Goal: Communication & Community: Share content

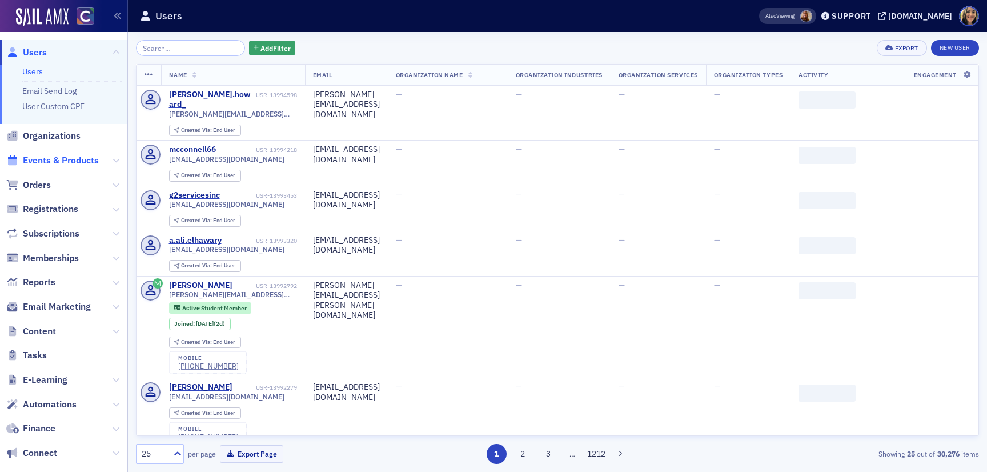
click at [63, 161] on span "Events & Products" at bounding box center [61, 160] width 76 height 13
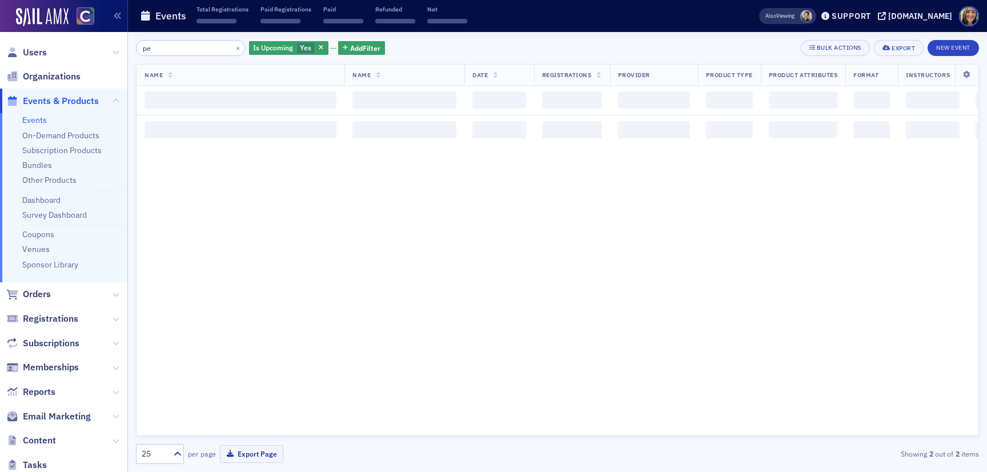
type input "p"
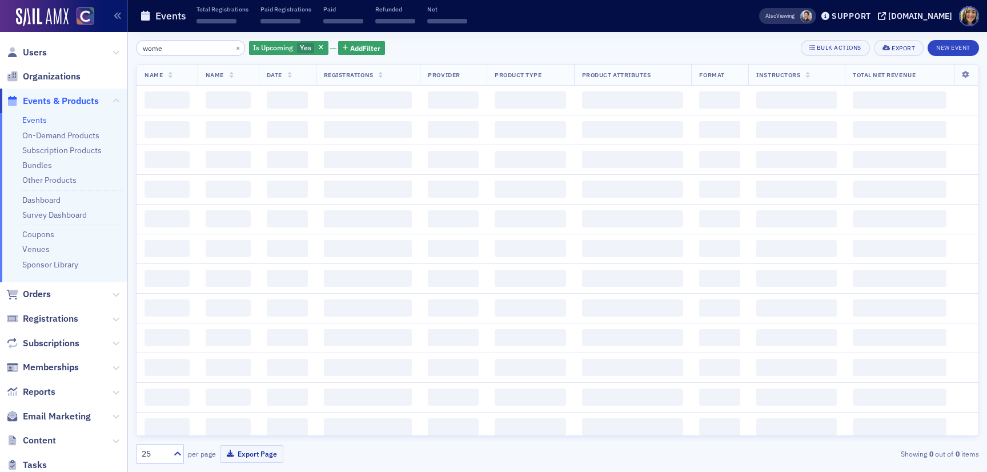
type input "women"
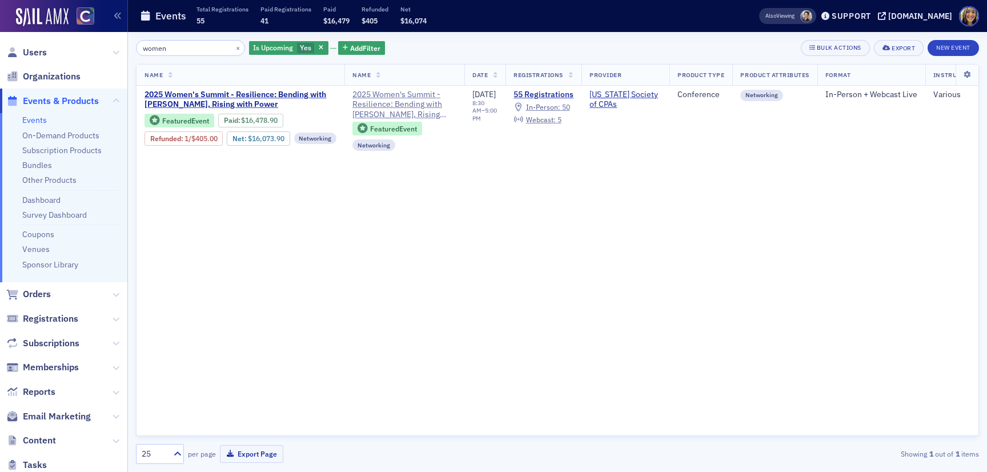
click at [194, 51] on input "women" at bounding box center [190, 48] width 109 height 16
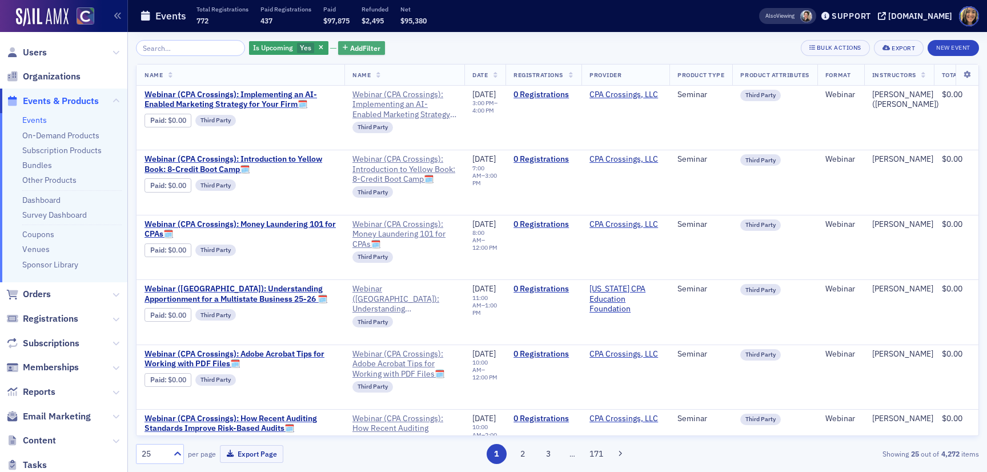
click at [350, 50] on span "Add Filter" at bounding box center [365, 48] width 30 height 10
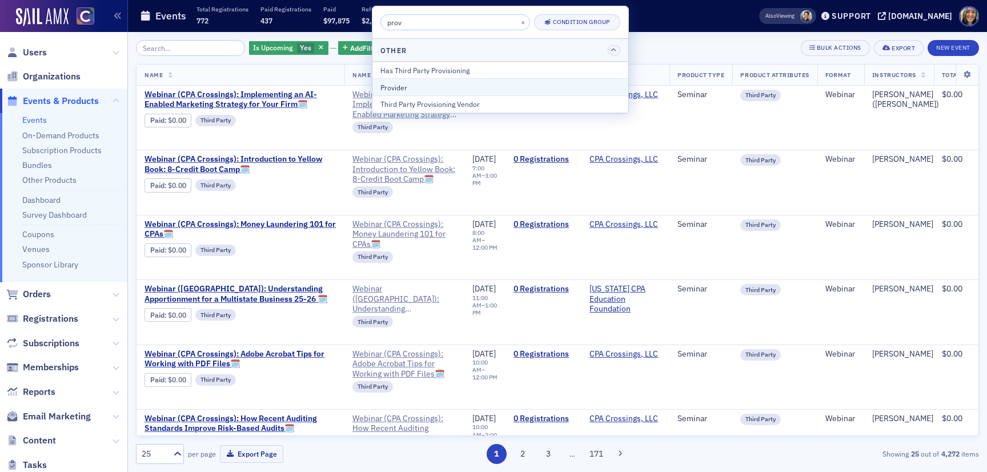
type input "prov"
click at [429, 85] on div "Provider" at bounding box center [501, 87] width 240 height 10
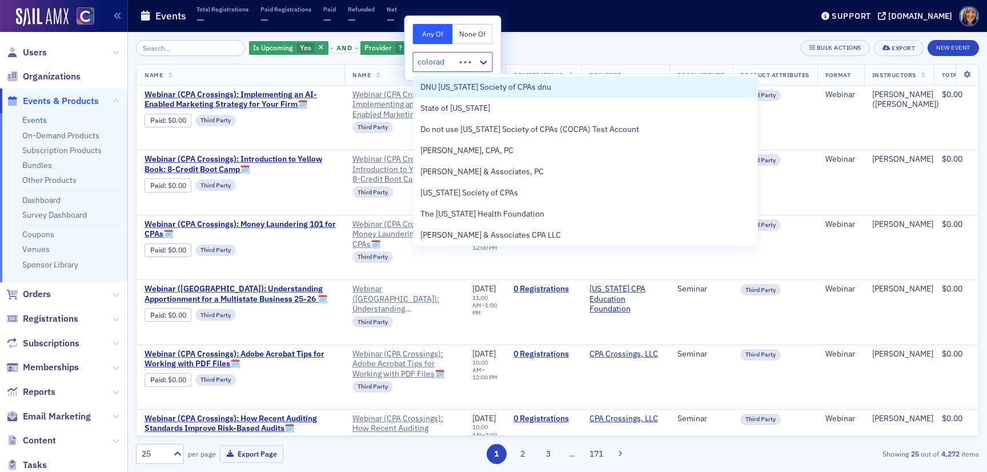
type input "colorado"
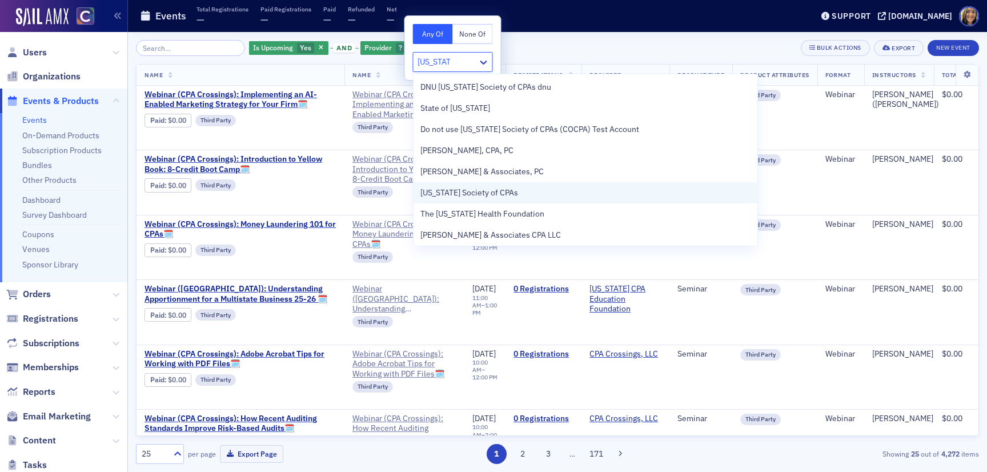
click at [478, 193] on span "Colorado Society of CPAs" at bounding box center [470, 193] width 98 height 12
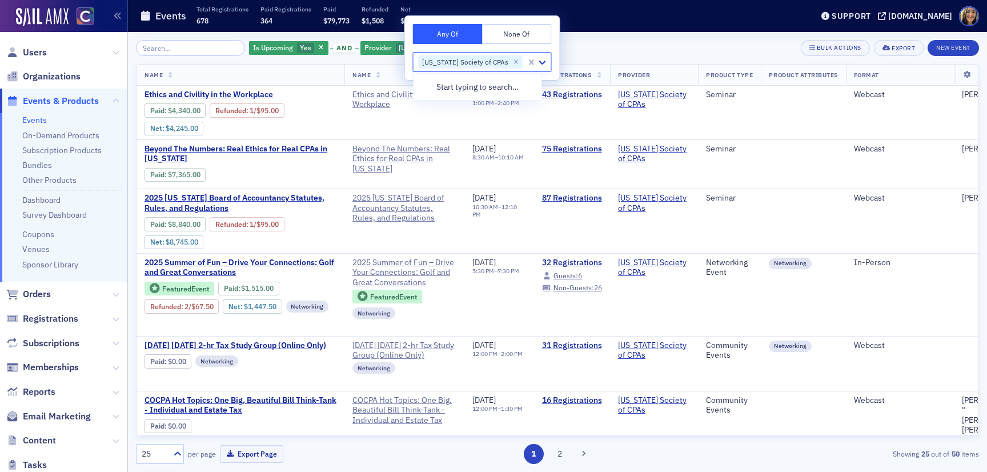
click at [613, 49] on div "Is Upcoming Yes and Provider Colorado Society of CPAs Add Filter Bulk Actions E…" at bounding box center [557, 48] width 843 height 16
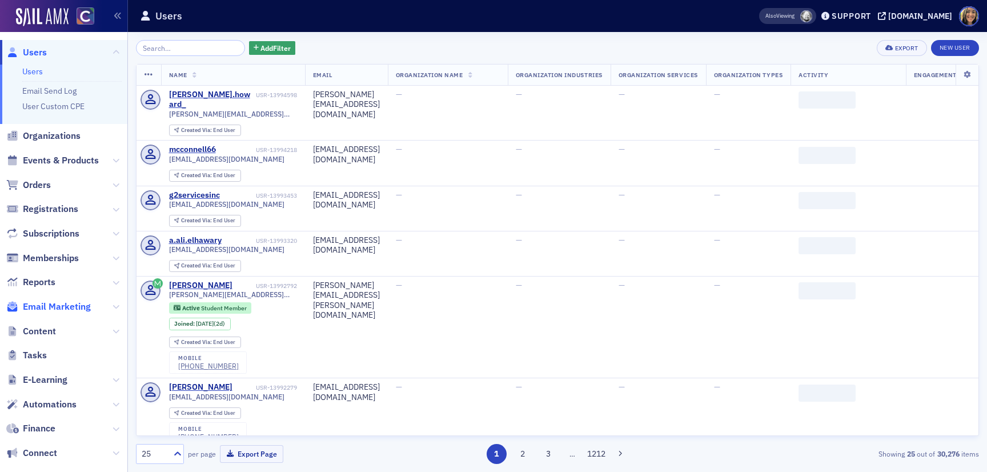
click at [57, 311] on span "Email Marketing" at bounding box center [57, 307] width 68 height 13
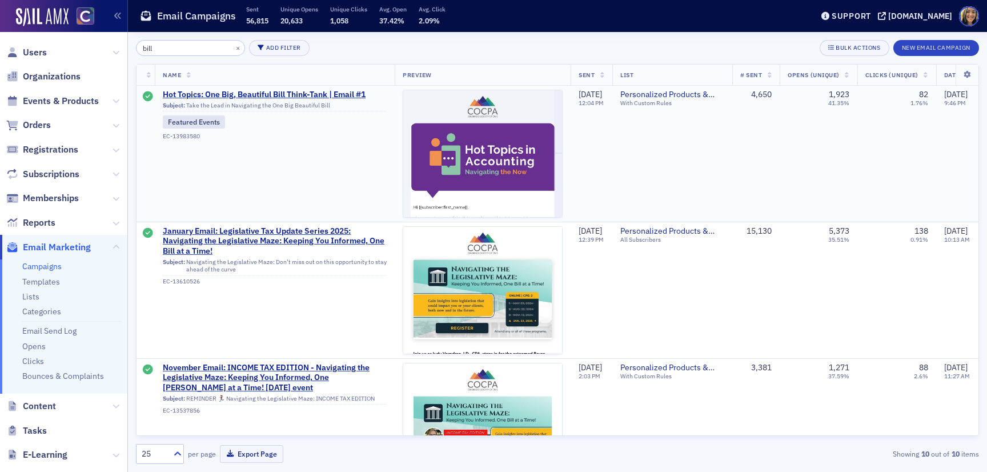
type input "bill"
click at [225, 100] on span "Subject: Take the Lead in Navigating the One Big Beautiful Bill Featured Events…" at bounding box center [275, 119] width 224 height 41
click at [222, 92] on span "Hot Topics: One Big, Beautiful Bill Think-Tank | Email #1" at bounding box center [275, 95] width 224 height 10
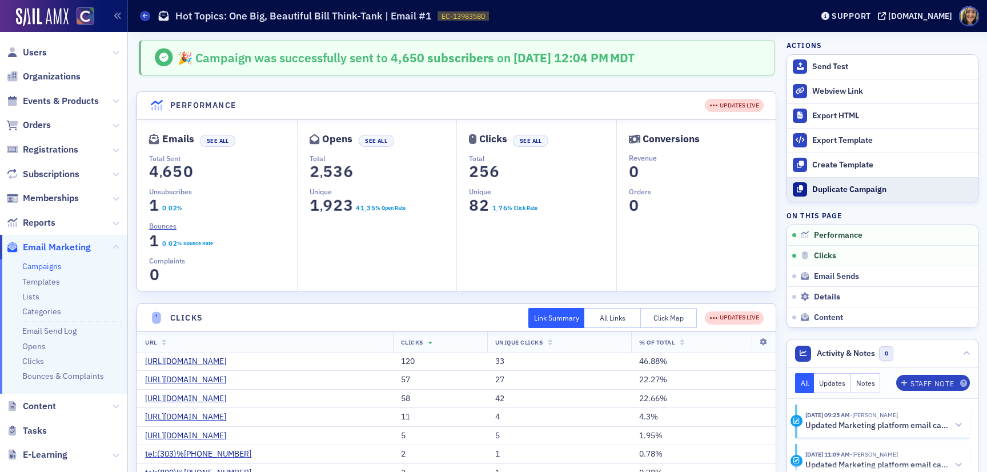
click at [851, 189] on div "Duplicate Campaign" at bounding box center [893, 190] width 160 height 10
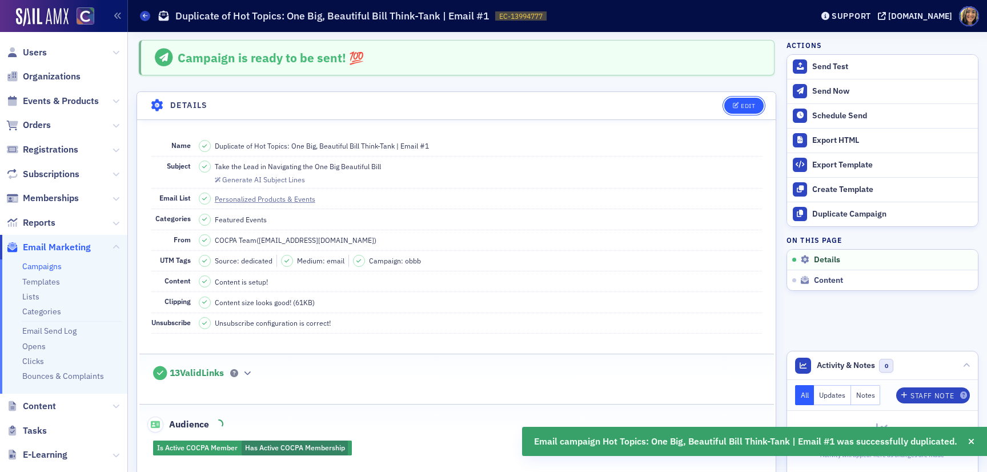
click at [741, 103] on div "Edit" at bounding box center [748, 106] width 14 height 6
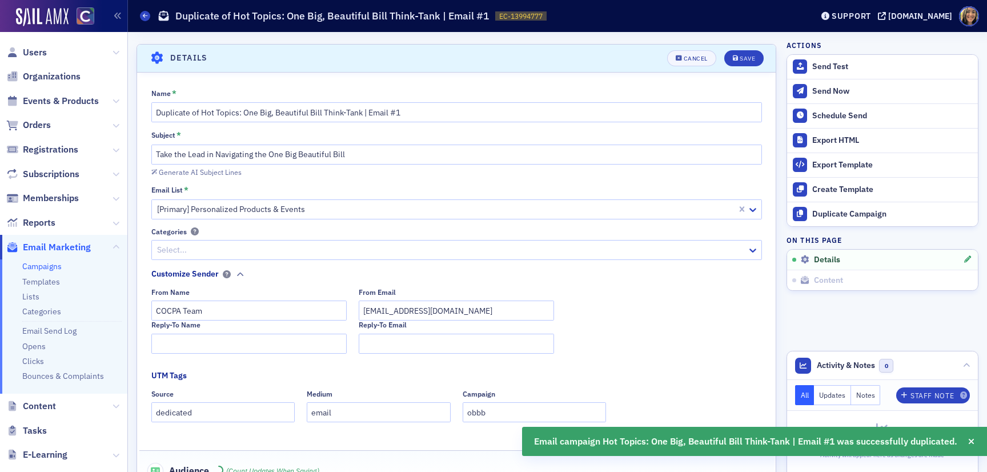
scroll to position [53, 0]
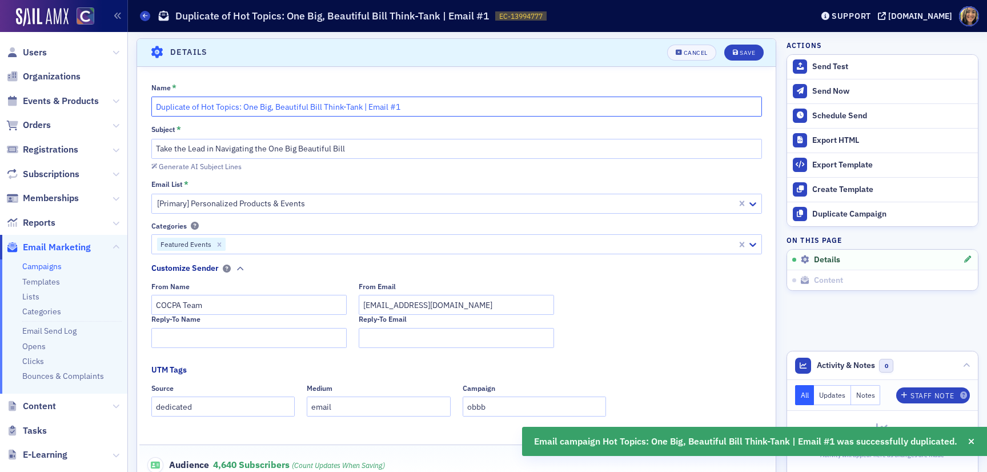
drag, startPoint x: 200, startPoint y: 107, endPoint x: 135, endPoint y: 104, distance: 65.2
click at [363, 106] on input "Hot Topics: One Big, Beautiful Bill Think-Tank | Email #1" at bounding box center [456, 107] width 611 height 20
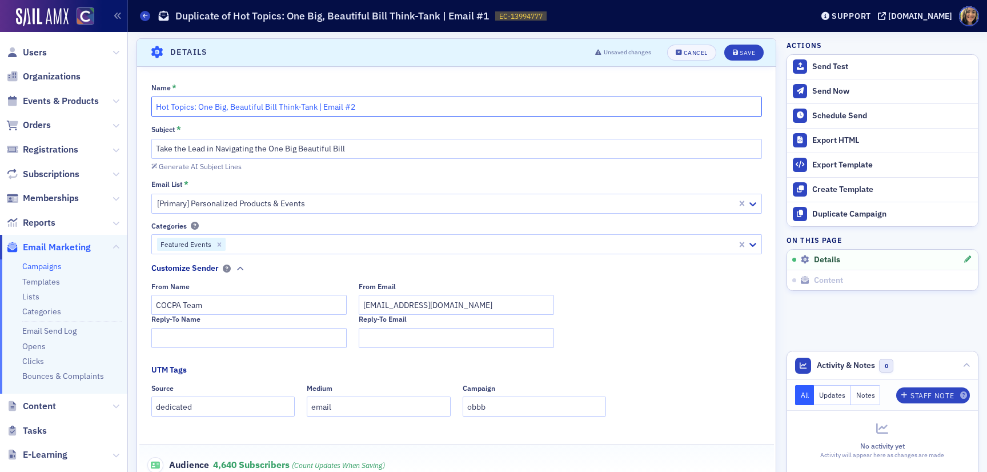
type input "Hot Topics: One Big, Beautiful Bill Think-Tank | Email #2"
click at [156, 150] on input "Take the Lead in Navigating the One Big Beautiful Bill" at bounding box center [456, 149] width 611 height 20
type input "REMINDER: Take the Lead in Navigating the One Big Beautiful Bill"
click at [733, 47] on button "Save" at bounding box center [744, 53] width 39 height 16
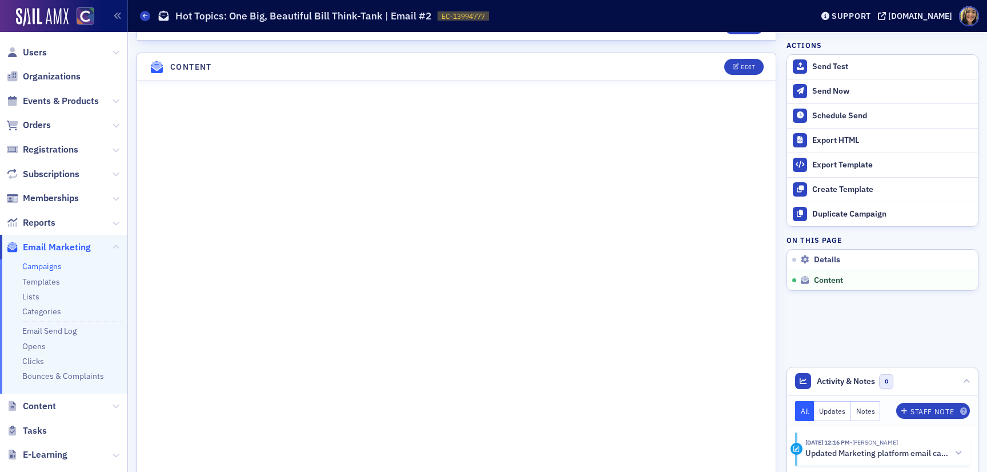
scroll to position [460, 0]
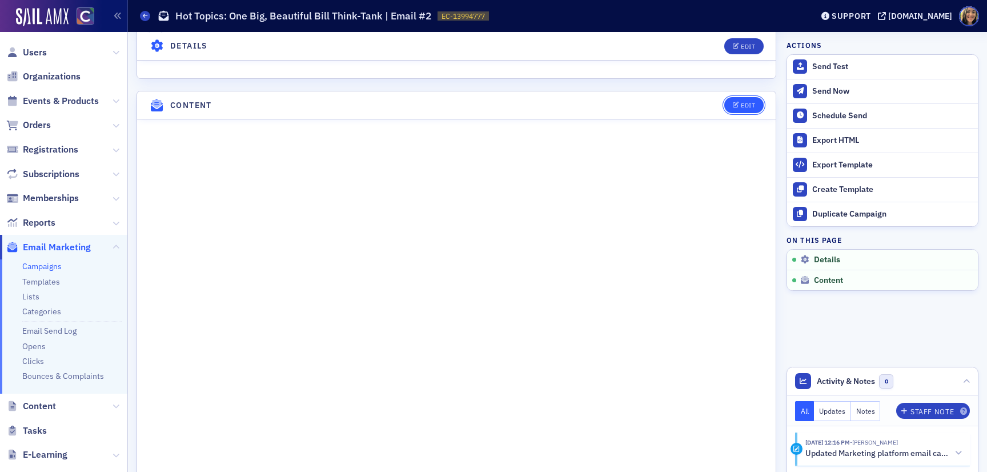
click at [745, 105] on div "Edit" at bounding box center [748, 105] width 14 height 6
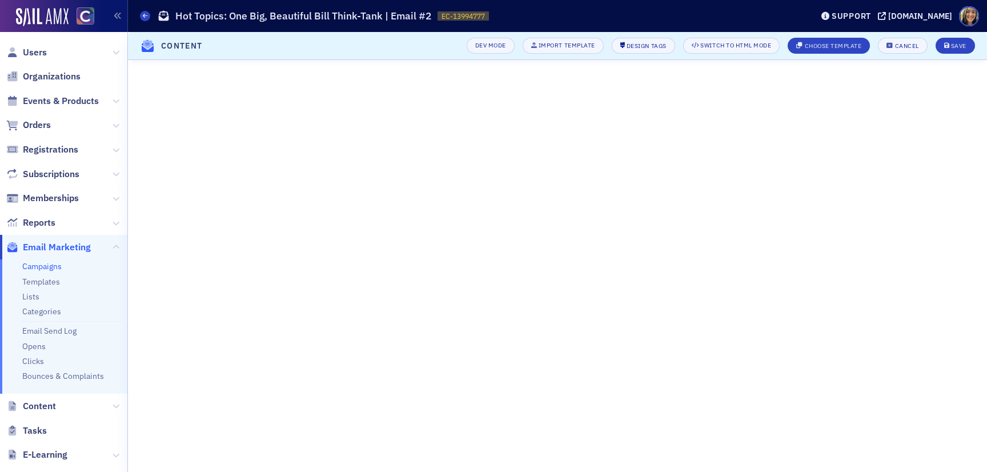
scroll to position [23, 0]
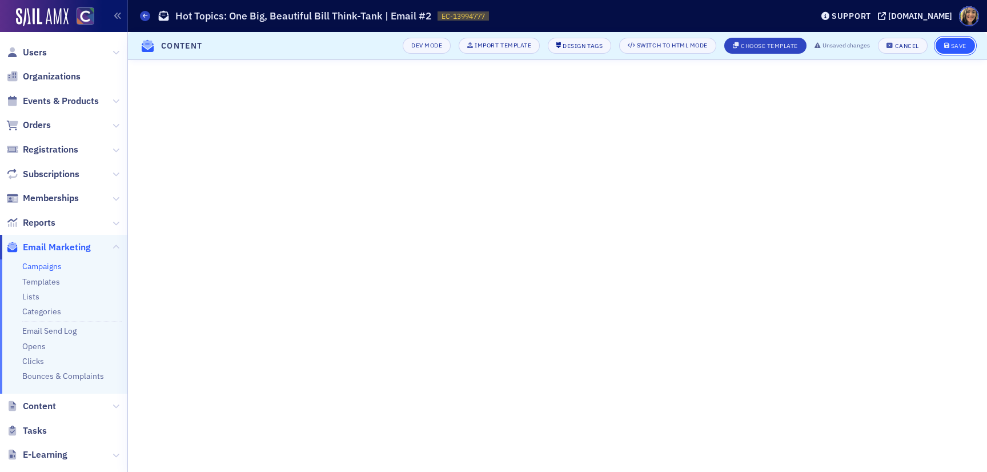
click at [962, 47] on div "Save" at bounding box center [958, 46] width 15 height 6
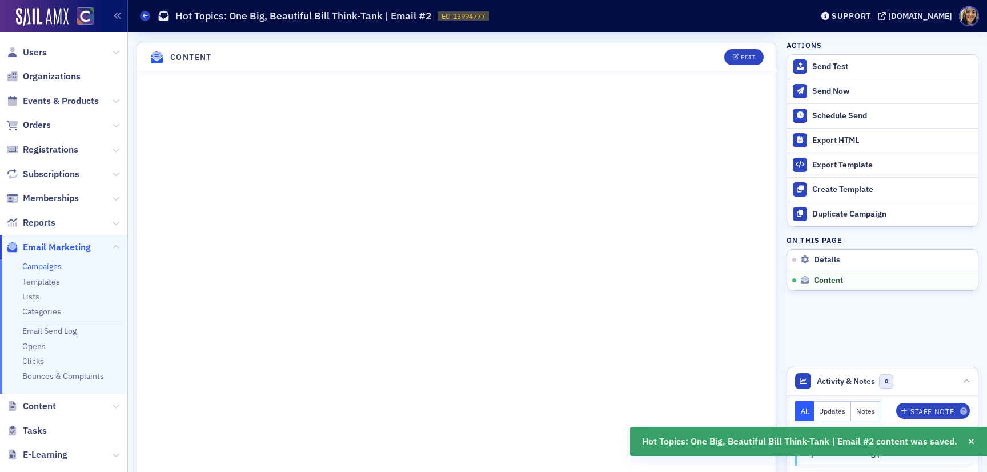
scroll to position [449, 0]
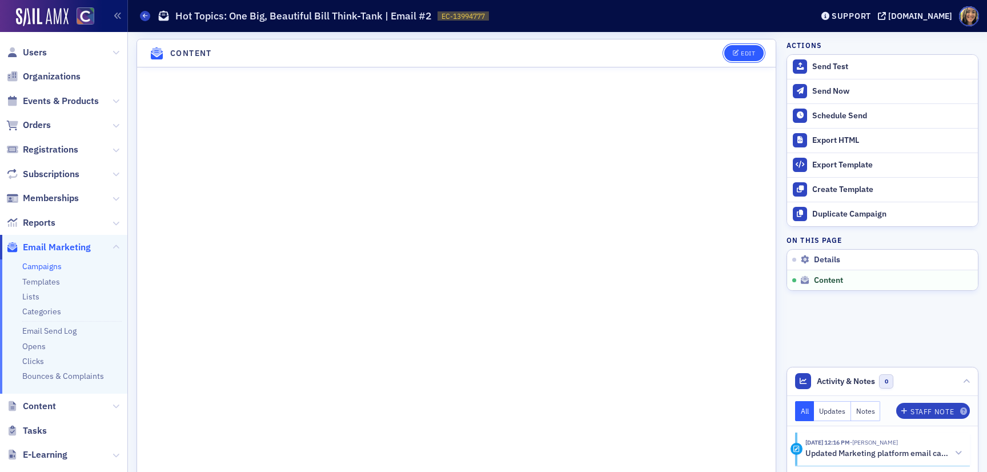
click at [741, 47] on button "Edit" at bounding box center [744, 53] width 39 height 16
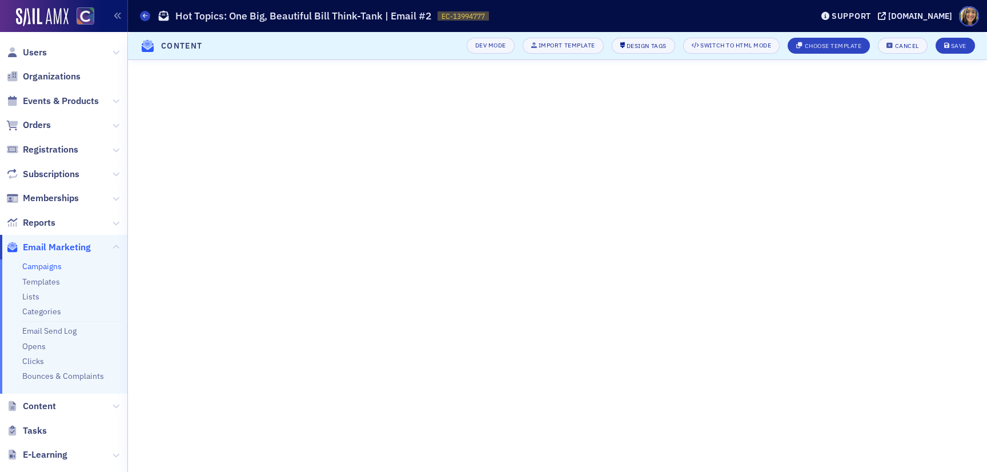
scroll to position [23, 0]
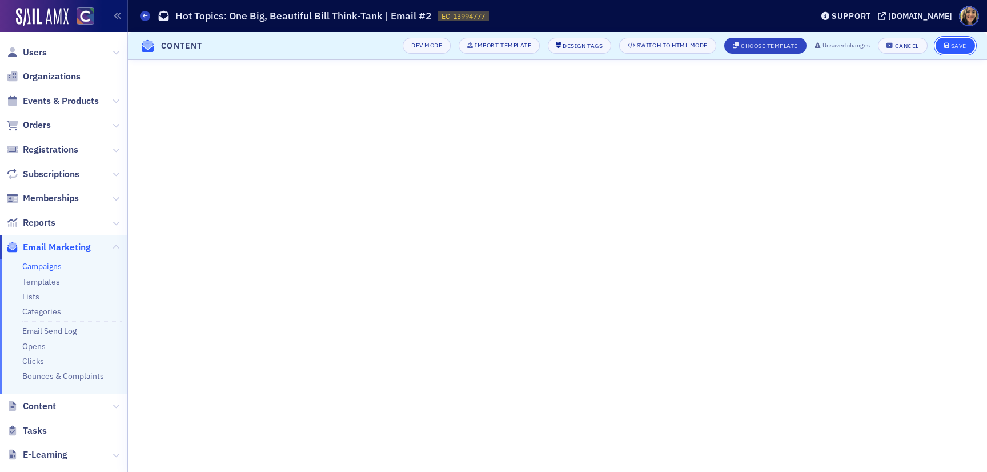
click at [961, 47] on div "Save" at bounding box center [958, 46] width 15 height 6
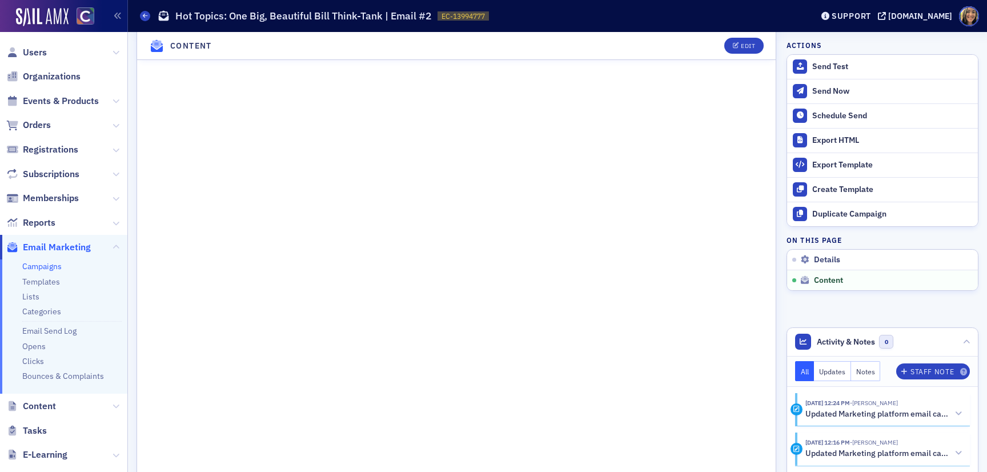
scroll to position [750, 0]
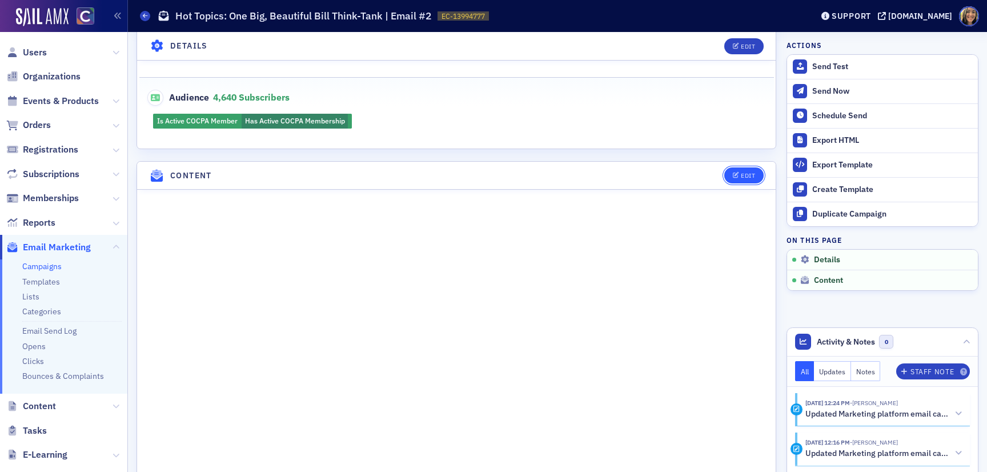
click at [743, 173] on div "Edit" at bounding box center [748, 176] width 14 height 6
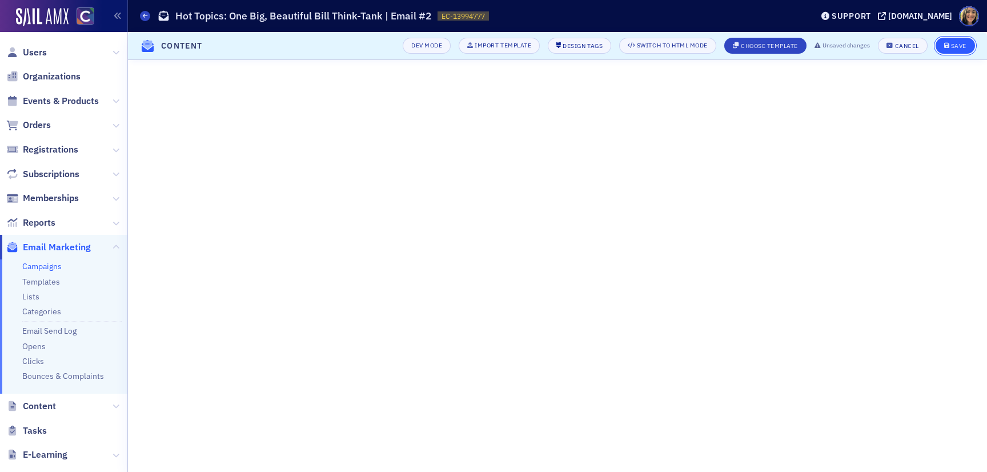
click at [947, 42] on button "Save" at bounding box center [955, 46] width 39 height 16
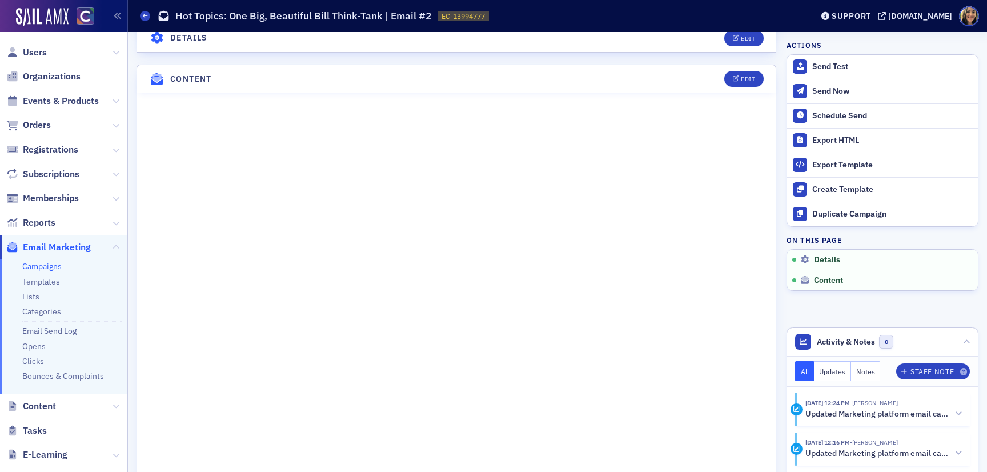
scroll to position [402, 0]
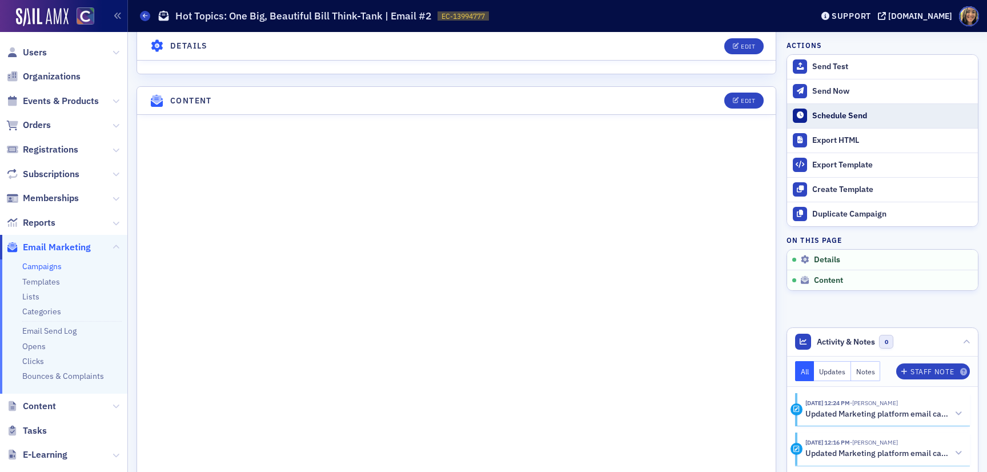
click at [853, 111] on div "Schedule Send" at bounding box center [893, 116] width 160 height 10
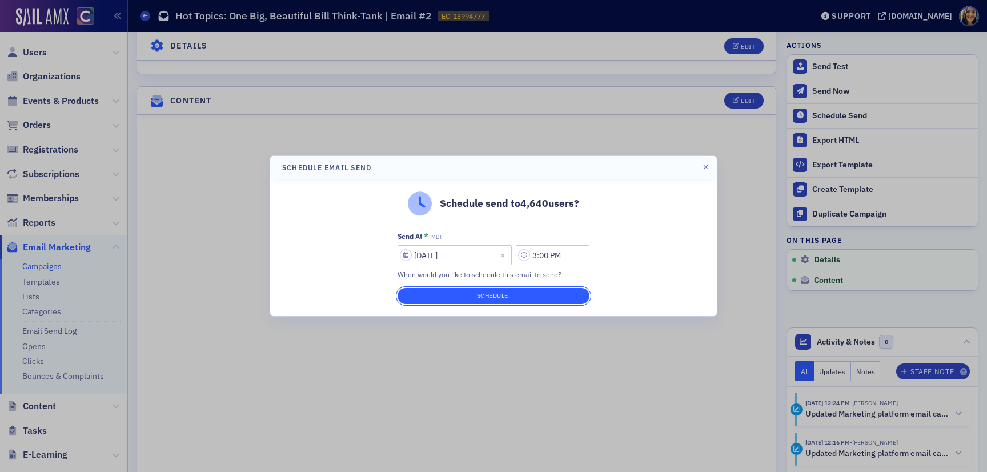
click at [541, 291] on button "Schedule!" at bounding box center [494, 296] width 192 height 16
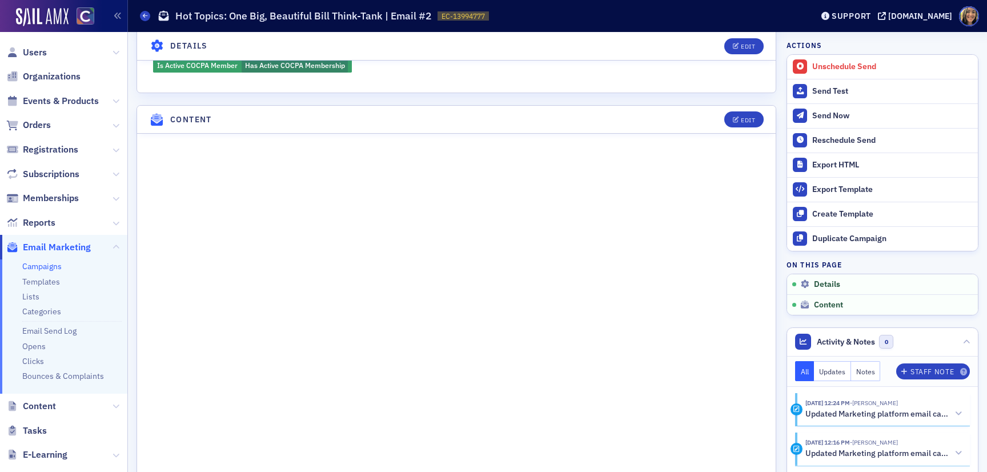
scroll to position [421, 0]
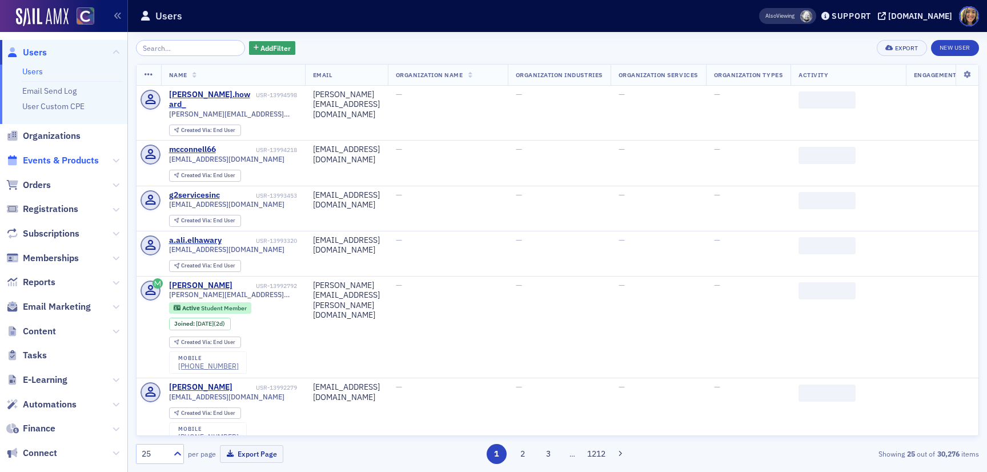
click at [74, 162] on span "Events & Products" at bounding box center [61, 160] width 76 height 13
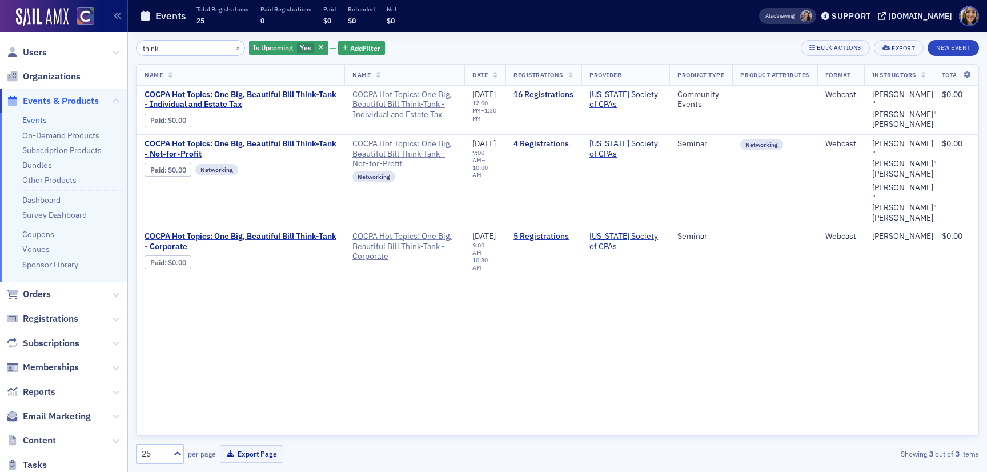
type input "think"
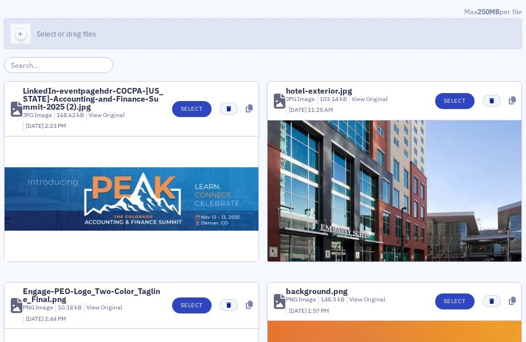
click at [27, 29] on div "button" at bounding box center [21, 34] width 32 height 30
click at [33, 23] on div "button" at bounding box center [21, 34] width 32 height 30
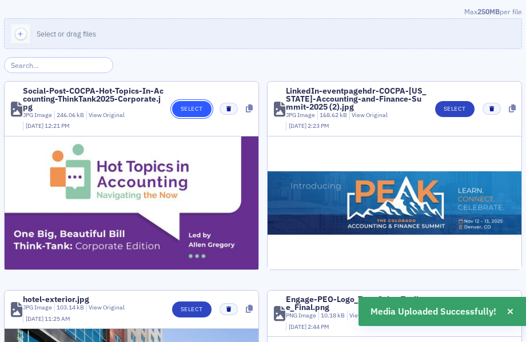
click at [189, 116] on button "Select" at bounding box center [191, 109] width 39 height 16
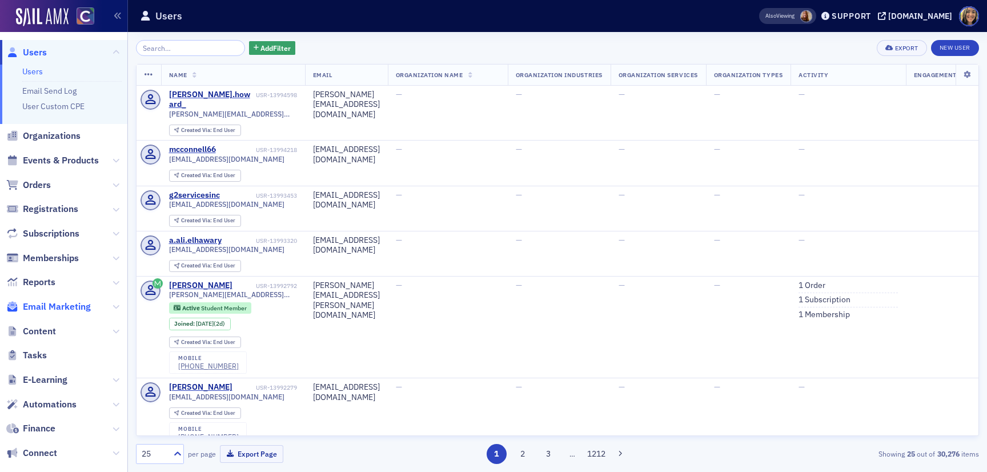
click at [67, 309] on span "Email Marketing" at bounding box center [57, 307] width 68 height 13
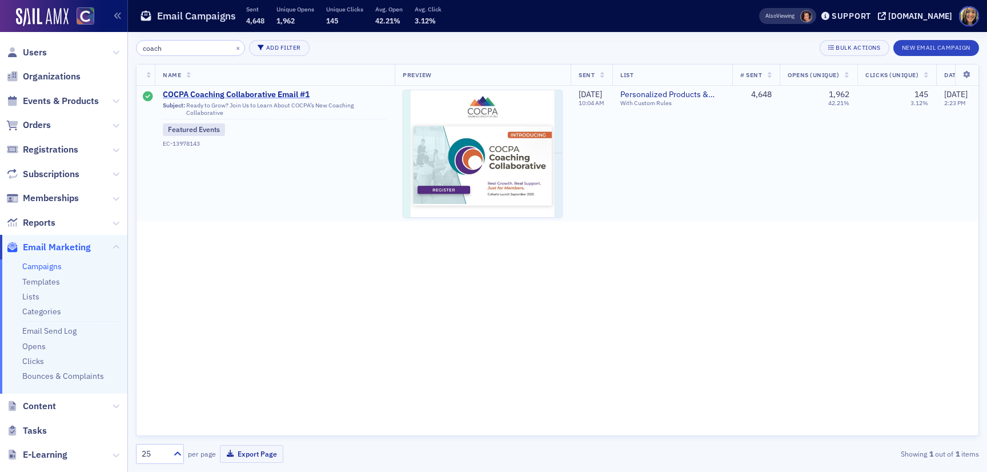
type input "coach"
click at [211, 91] on span "COCPA Coaching Collaborative Email #1" at bounding box center [275, 95] width 224 height 10
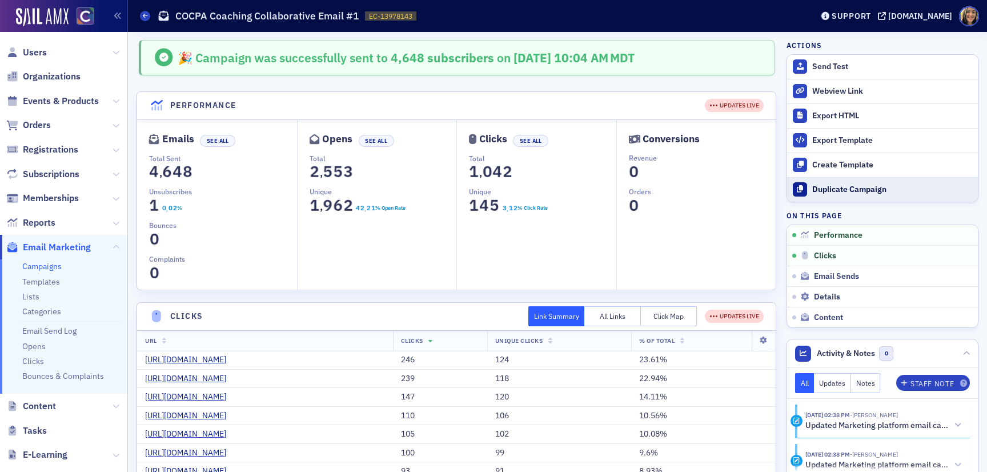
click at [829, 185] on div "Duplicate Campaign" at bounding box center [893, 190] width 160 height 10
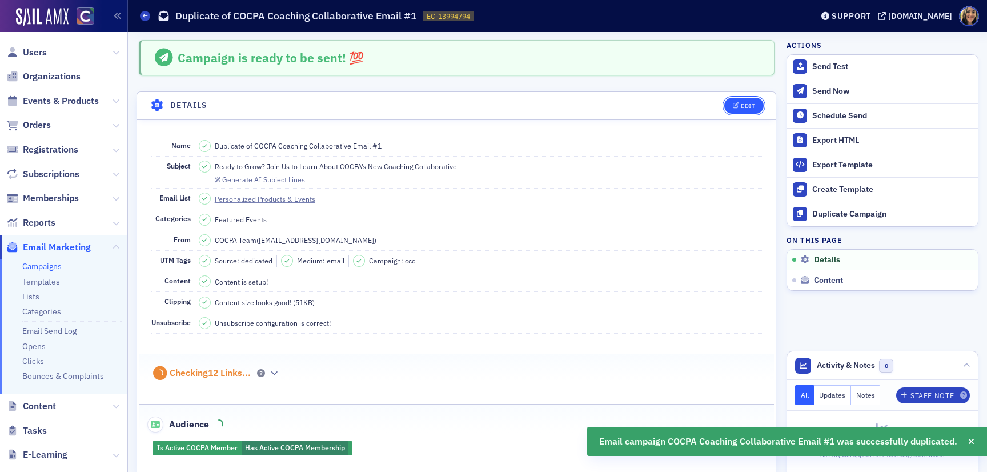
click at [738, 103] on icon "button" at bounding box center [736, 106] width 7 height 6
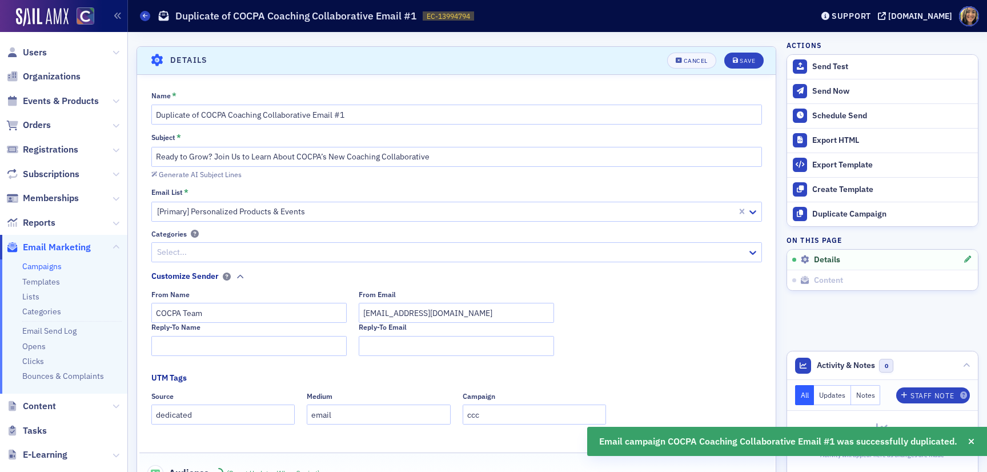
scroll to position [53, 0]
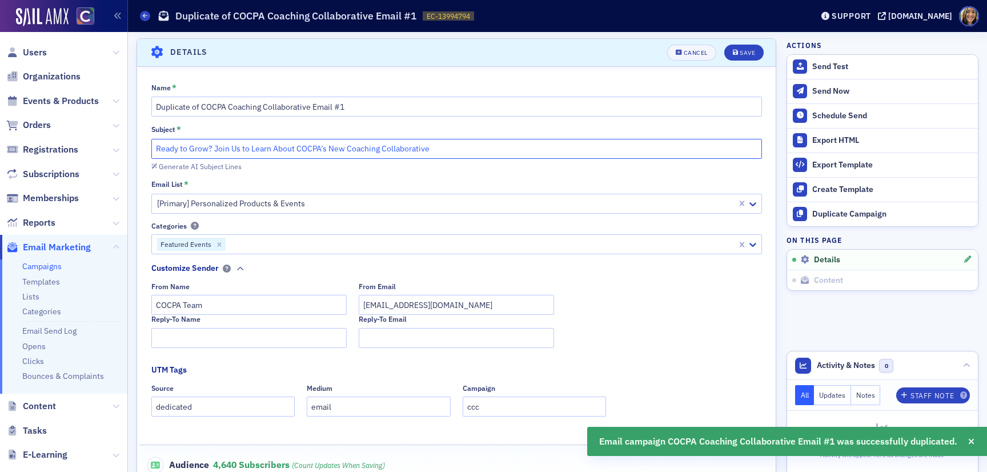
click at [155, 149] on input "Ready to Grow? Join Us to Learn About COCPA’s New Coaching Collaborative" at bounding box center [456, 149] width 611 height 20
type input "REMINDER: Ready to Grow? Join Us to Learn About COCPA’s New Coaching Collaborat…"
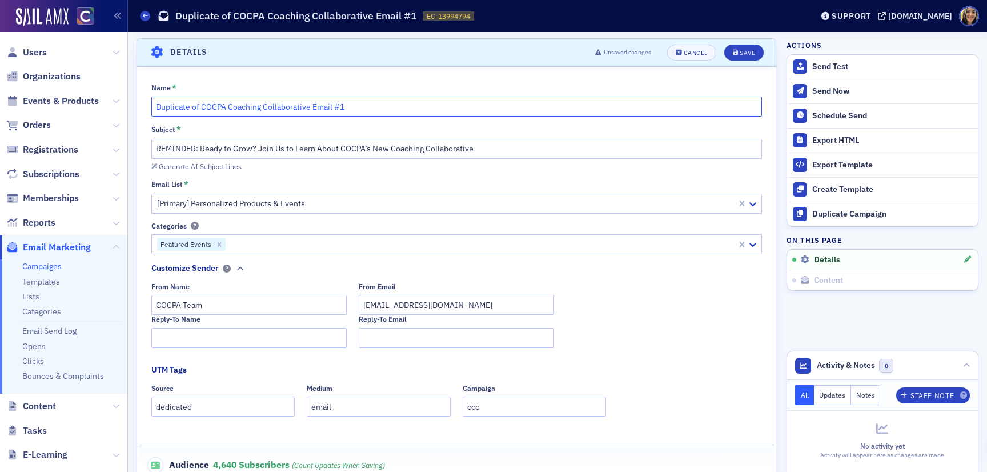
click at [355, 100] on input "Duplicate of COCPA Coaching Collaborative Email #1" at bounding box center [456, 107] width 611 height 20
click at [353, 106] on input "Duplicate of COCPA Coaching Collaborative Email #1" at bounding box center [456, 107] width 611 height 20
drag, startPoint x: 191, startPoint y: 106, endPoint x: 153, endPoint y: 106, distance: 38.3
click at [153, 106] on input "Duplicate of COCPA Coaching Collaborative Email #2" at bounding box center [456, 107] width 611 height 20
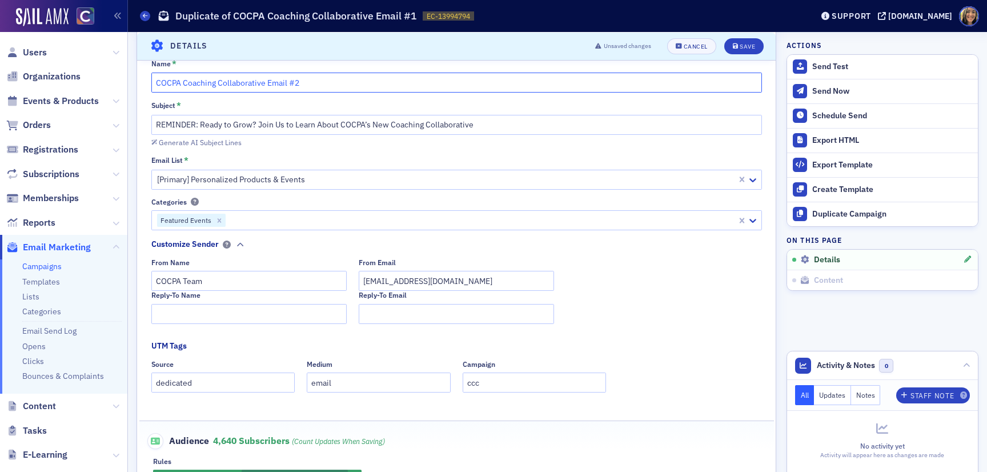
scroll to position [0, 0]
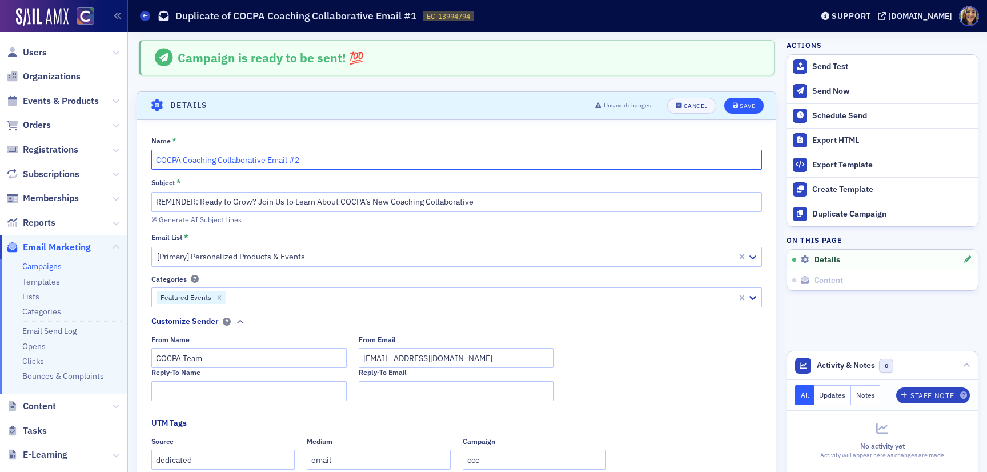
type input "COCPA Coaching Collaborative Email #2"
click at [746, 105] on div "Save" at bounding box center [747, 106] width 15 height 6
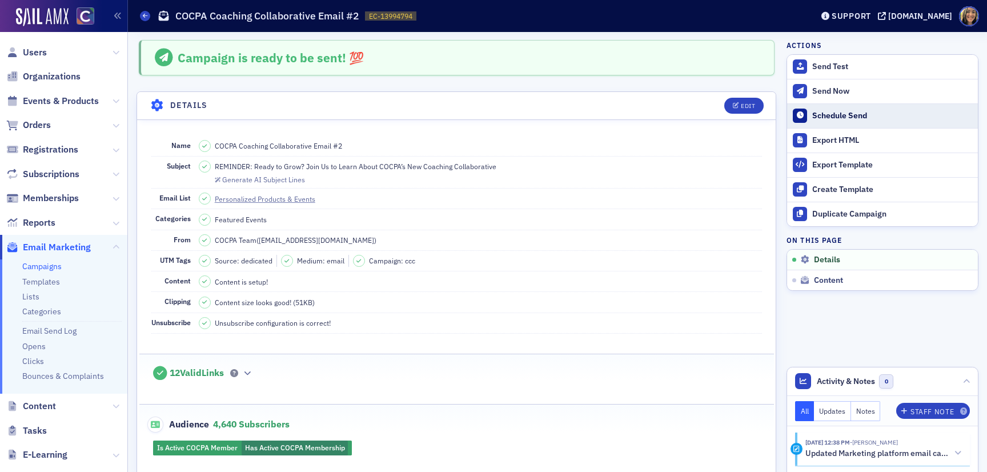
click at [829, 118] on div "Schedule Send" at bounding box center [893, 116] width 160 height 10
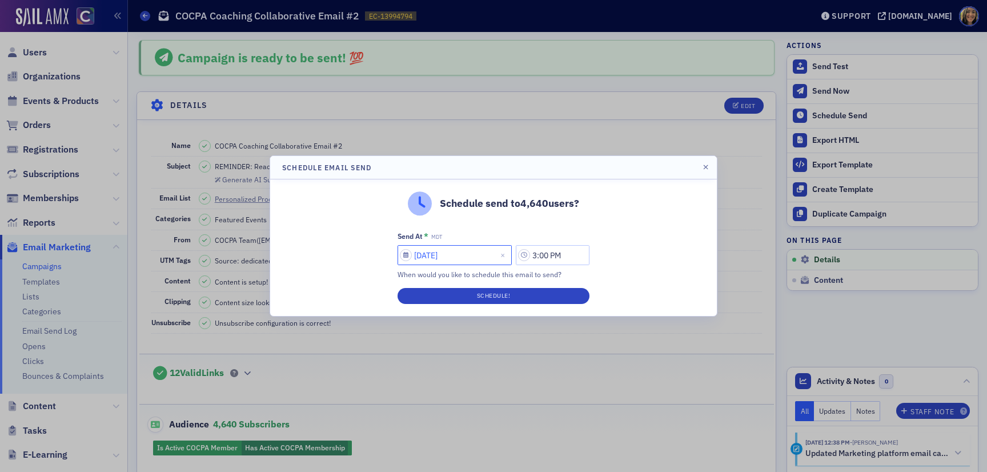
select select "7"
select select "2025"
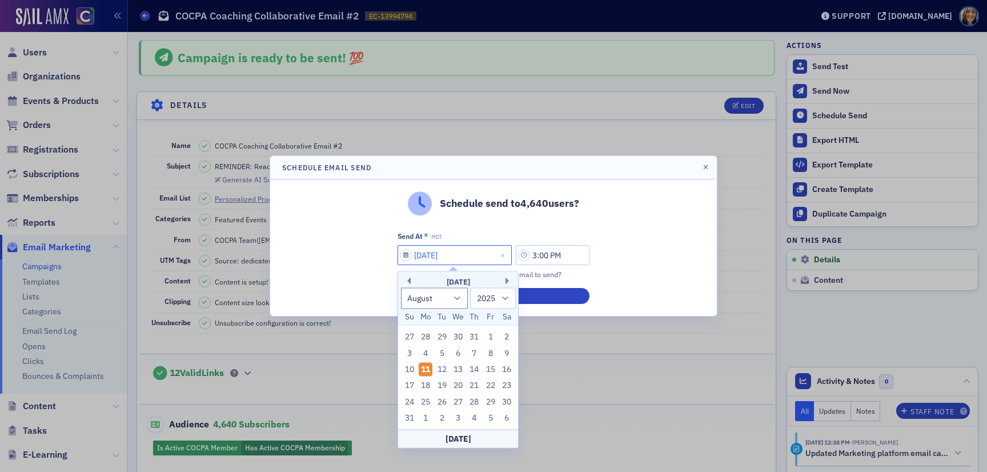
click at [426, 251] on input "08/11/2025" at bounding box center [455, 255] width 114 height 20
click at [438, 365] on div "12" at bounding box center [442, 370] width 14 height 14
type input "08/12/2025"
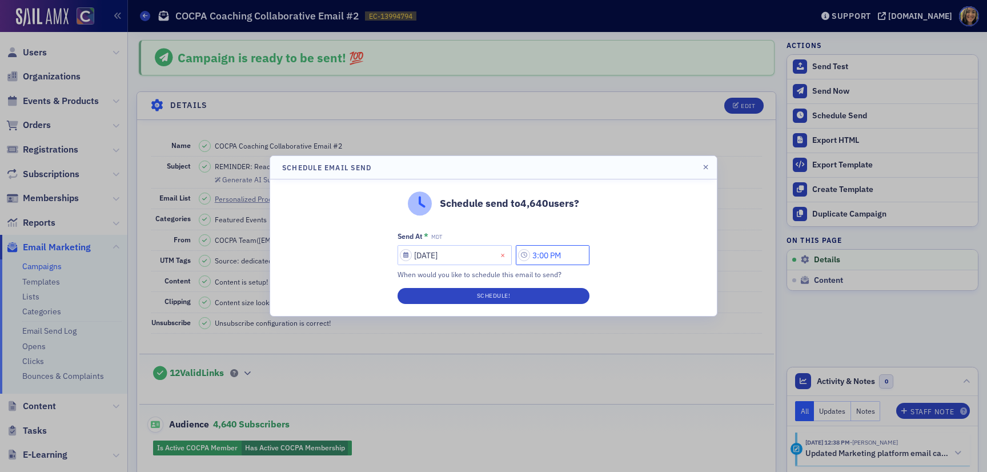
drag, startPoint x: 543, startPoint y: 255, endPoint x: 505, endPoint y: 255, distance: 38.3
click at [511, 255] on div "08/12/2025 3:00 PM" at bounding box center [494, 255] width 192 height 20
click at [556, 256] on input "8:00 PM" at bounding box center [553, 255] width 74 height 20
click at [488, 262] on button "AM" at bounding box center [486, 256] width 22 height 20
type input "8:16 AM"
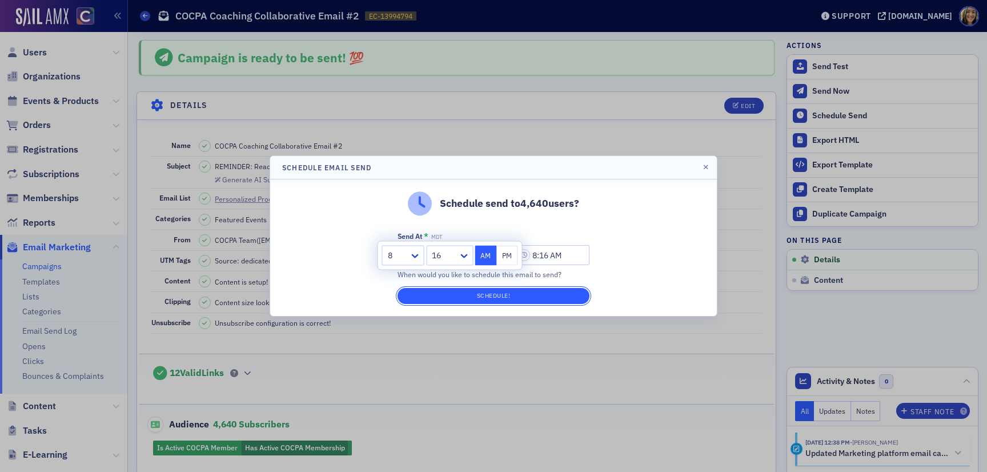
click at [486, 295] on button "Schedule!" at bounding box center [494, 296] width 192 height 16
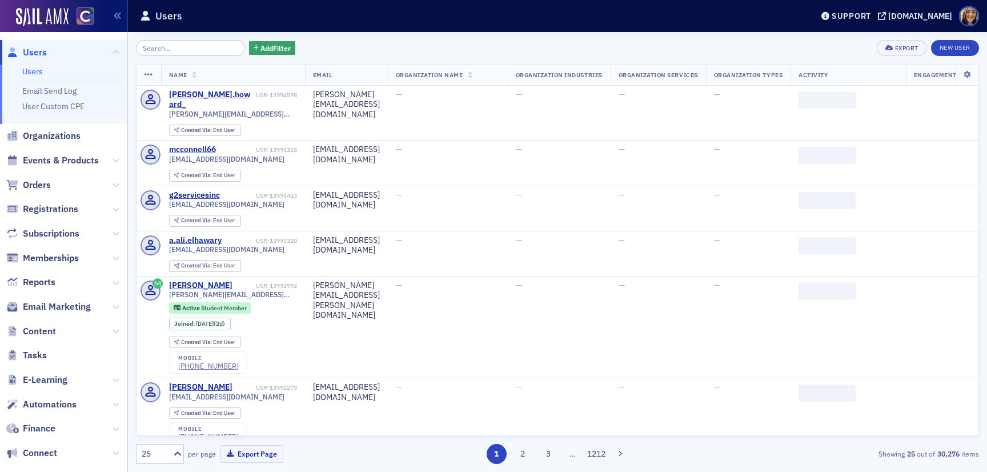
scroll to position [1014, 0]
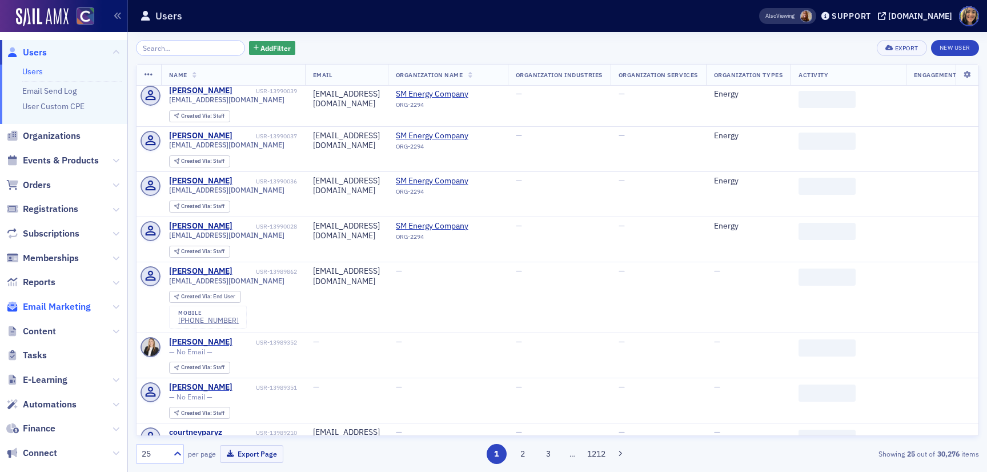
click at [41, 308] on span "Email Marketing" at bounding box center [57, 307] width 68 height 13
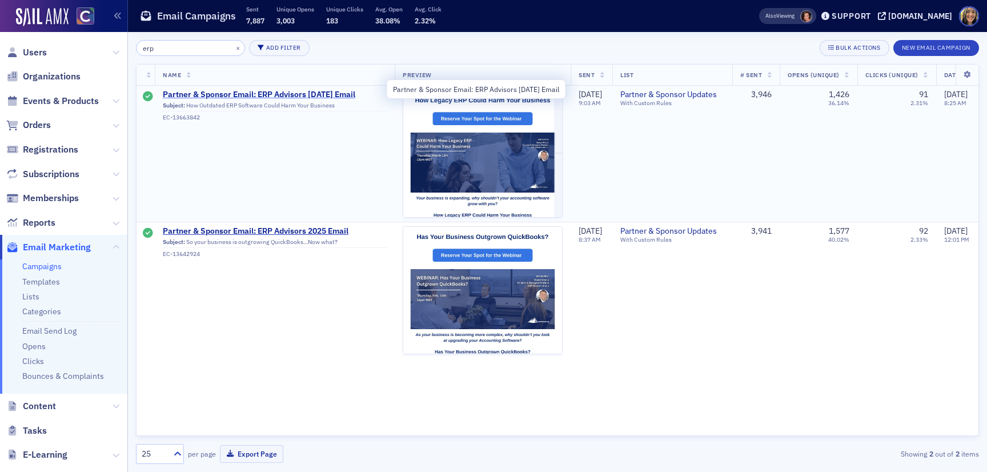
type input "erp"
click at [269, 96] on span "Partner & Sponsor Email: ERP Advisors [DATE] Email" at bounding box center [275, 95] width 224 height 10
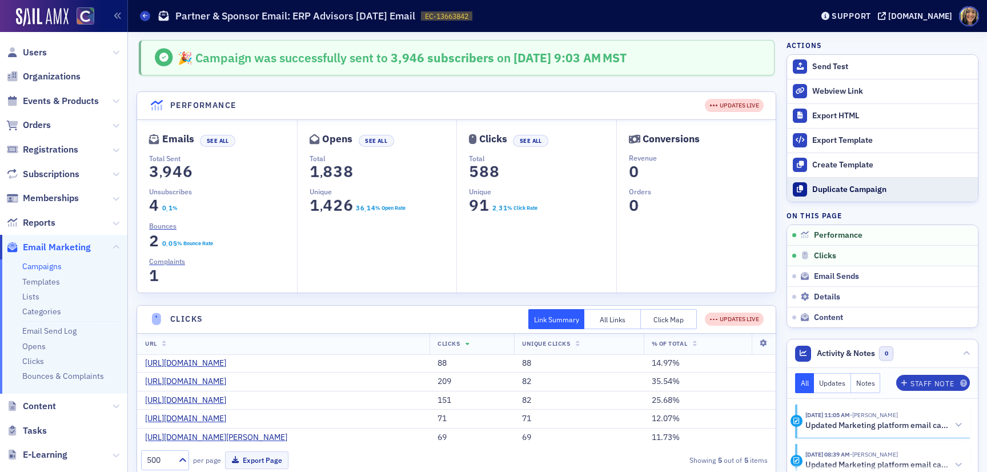
click at [822, 183] on button "Duplicate Campaign" at bounding box center [882, 189] width 191 height 25
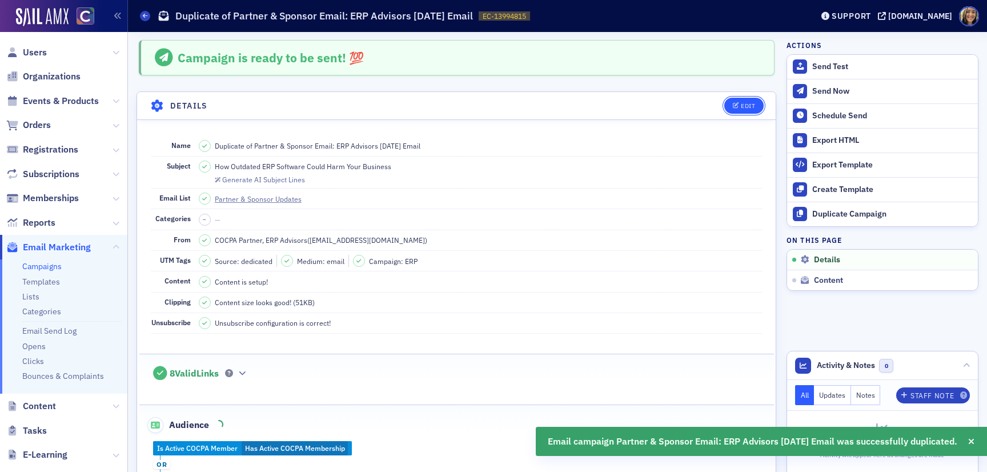
click at [756, 110] on button "Edit" at bounding box center [744, 106] width 39 height 16
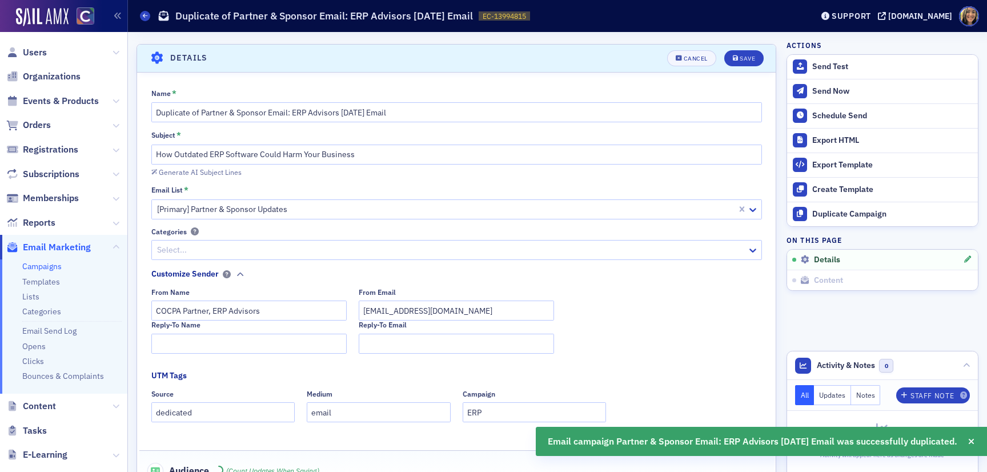
scroll to position [53, 0]
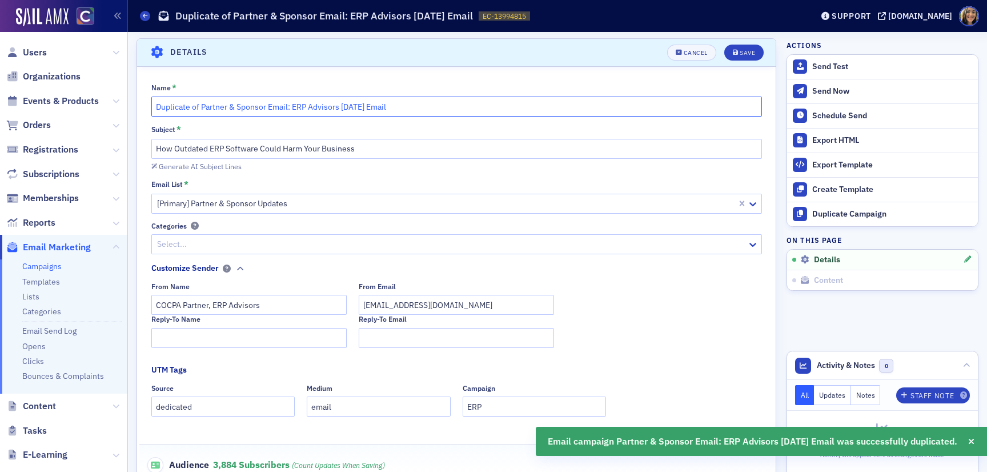
drag, startPoint x: 202, startPoint y: 108, endPoint x: 126, endPoint y: 108, distance: 75.4
click at [126, 108] on div "Users Organizations Events & Products Orders Registrations Subscriptions Member…" at bounding box center [493, 236] width 987 height 472
drag, startPoint x: 319, startPoint y: 111, endPoint x: 297, endPoint y: 110, distance: 22.3
click at [297, 111] on input "Partner & Sponsor Email: ERP Advisors [DATE] Email" at bounding box center [456, 107] width 611 height 20
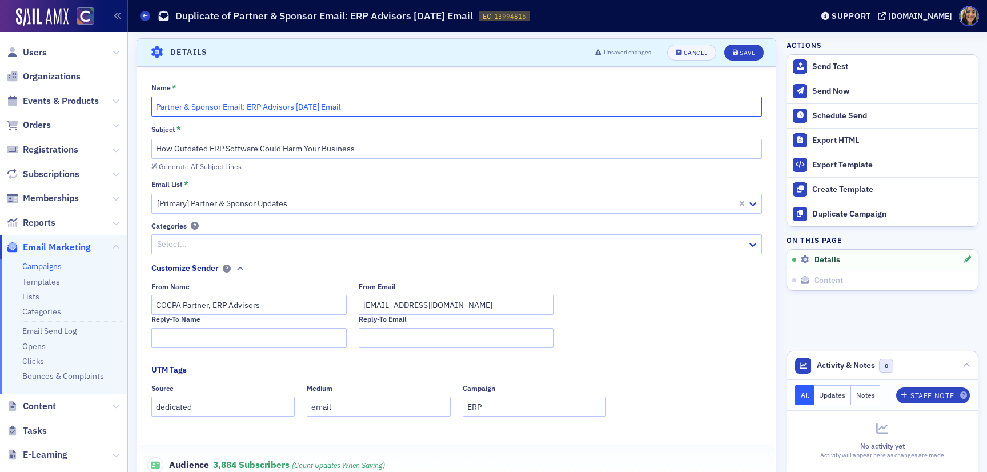
type input "Partner & Sponsor Email: ERP Advisors [DATE] Email"
click at [177, 151] on input "How Outdated ERP Software Could Harm Your Business" at bounding box center [456, 149] width 611 height 20
paste input "Meet your local sponsors for all things enterprise software – ERP Advisors Grou…"
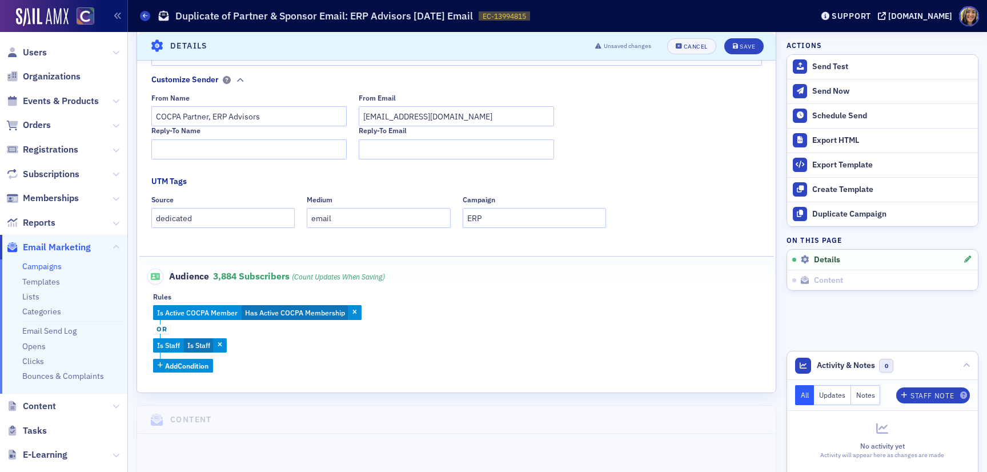
scroll to position [253, 0]
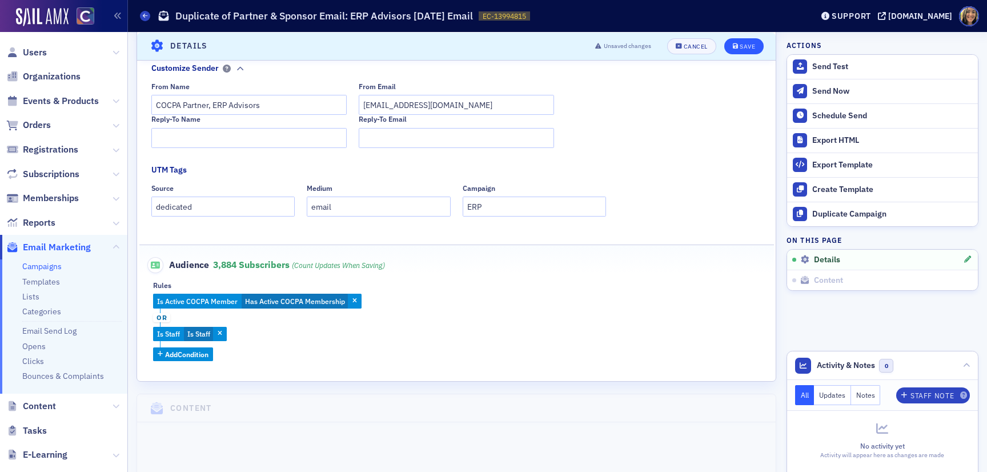
type input "Meet your local sponsors for all things enterprise software – ERP Advisors Grou…"
click at [746, 51] on button "Save" at bounding box center [744, 46] width 39 height 16
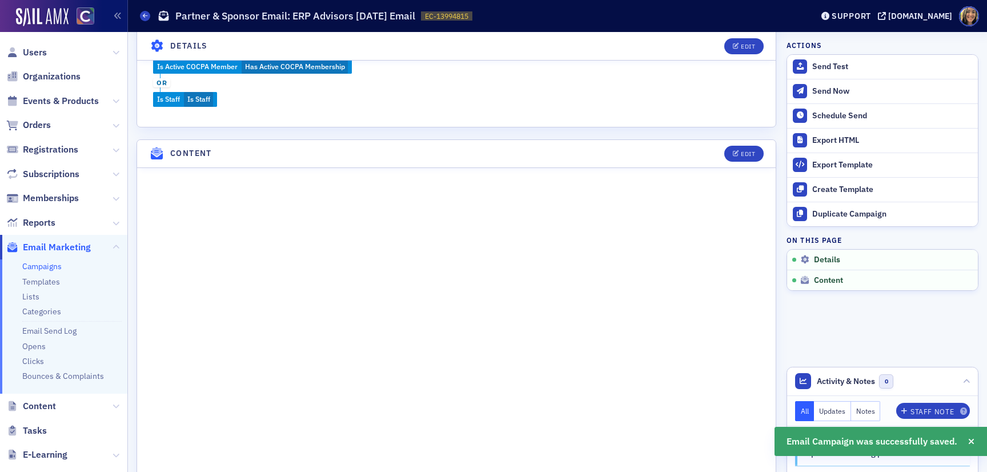
scroll to position [391, 0]
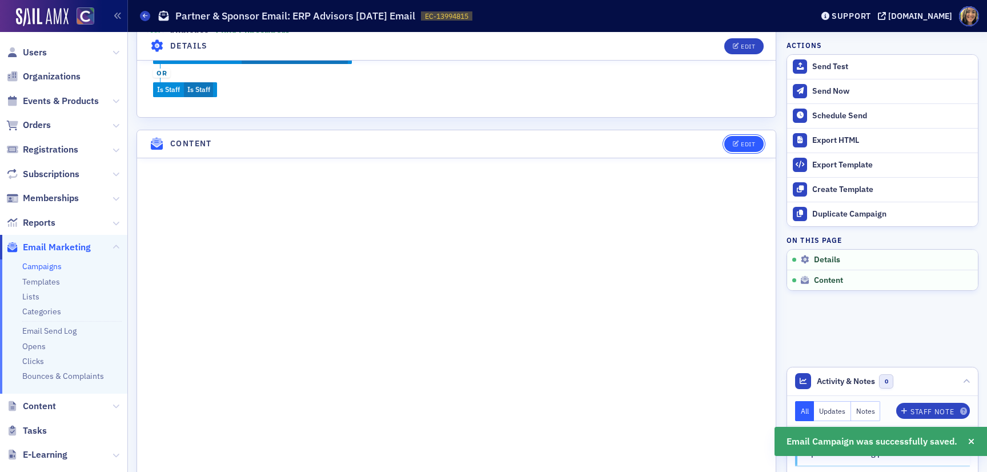
click at [739, 143] on span "Edit" at bounding box center [744, 144] width 22 height 6
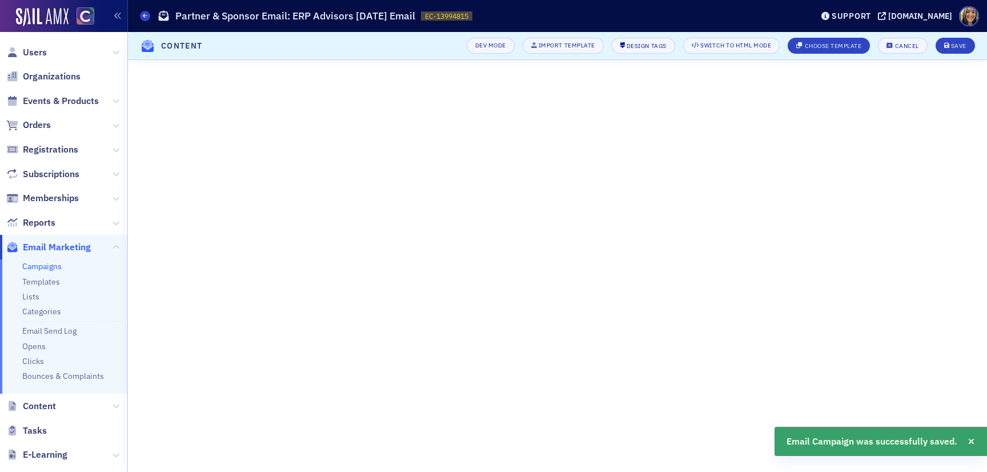
scroll to position [55, 0]
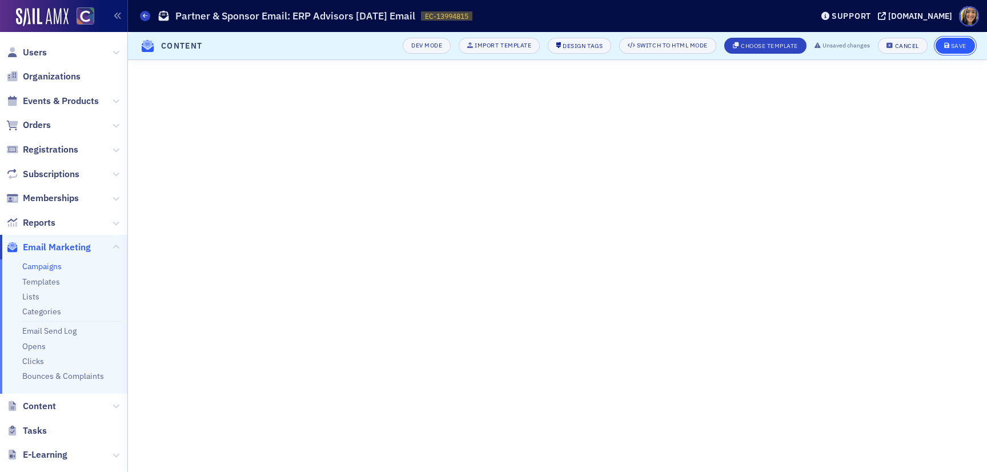
click at [946, 43] on icon "submit" at bounding box center [948, 46] width 6 height 6
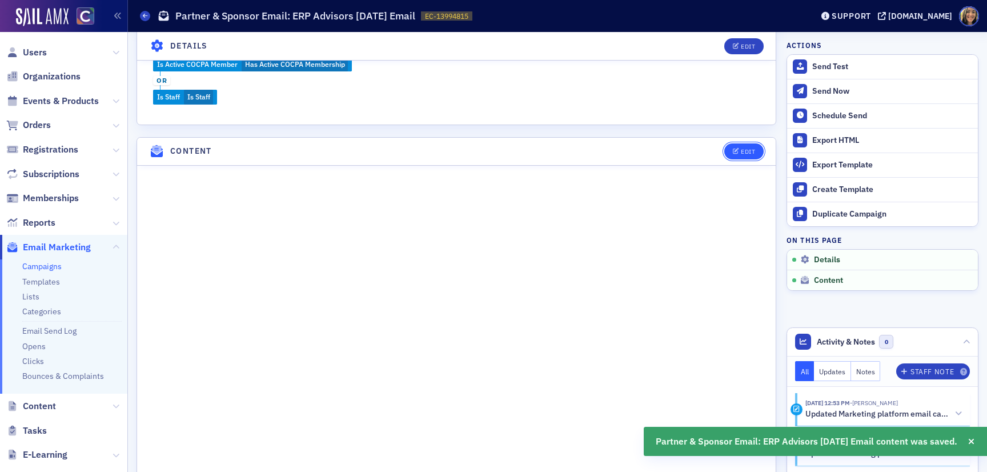
click at [742, 149] on div "Edit" at bounding box center [748, 152] width 14 height 6
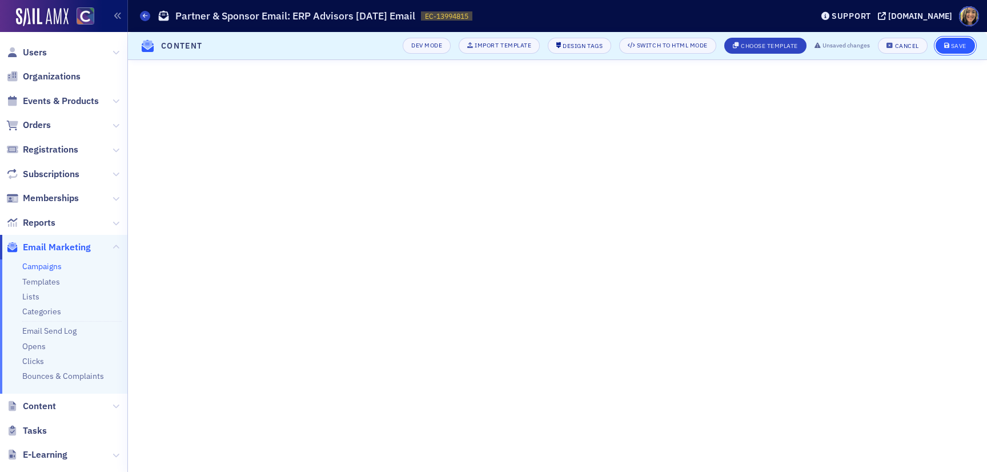
click at [953, 41] on button "Save" at bounding box center [955, 46] width 39 height 16
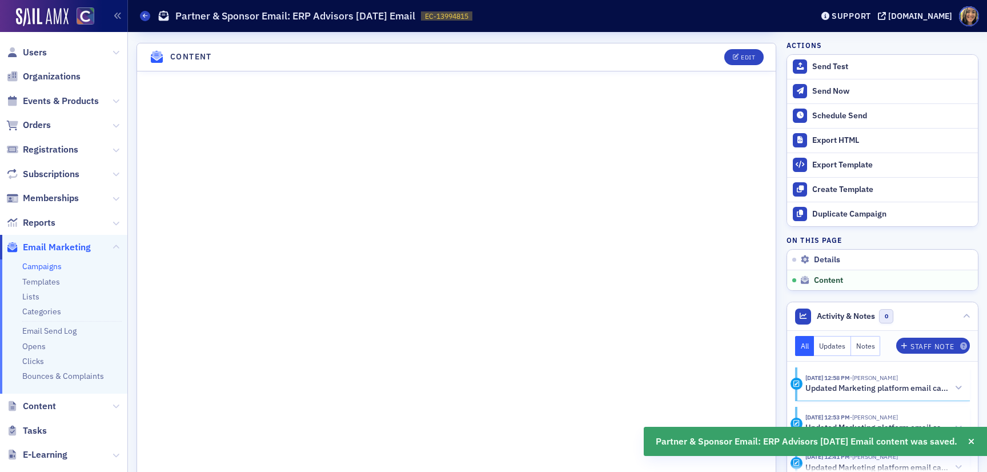
scroll to position [482, 0]
